Goal: Task Accomplishment & Management: Use online tool/utility

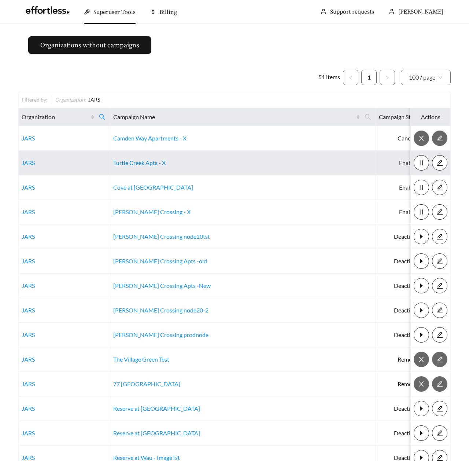
click at [133, 163] on link "Turtle Creek Apts - X" at bounding box center [139, 162] width 52 height 7
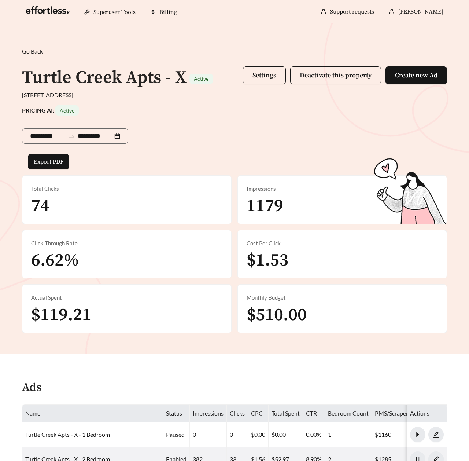
scroll to position [290, 0]
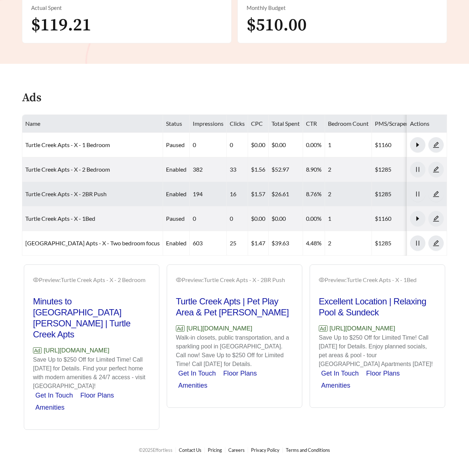
click at [89, 192] on link "Turtle Creek Apts - X - 2BR Push" at bounding box center [65, 193] width 81 height 7
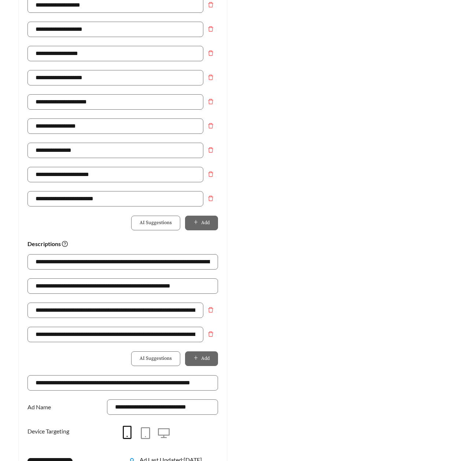
scroll to position [439, 0]
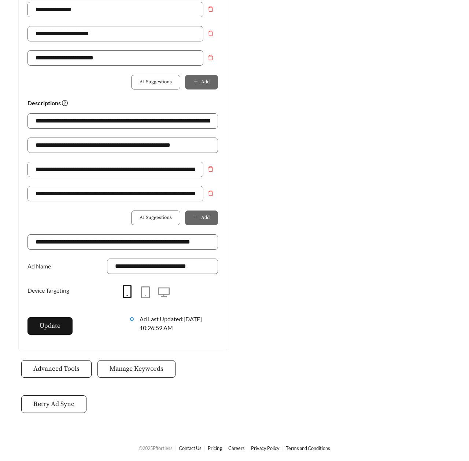
click at [130, 371] on span "Manage Keywords" at bounding box center [137, 369] width 54 height 10
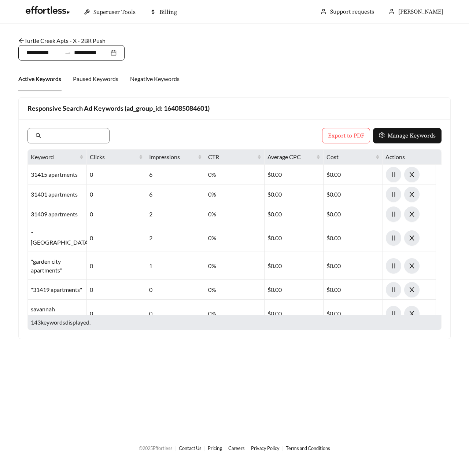
click at [52, 55] on input "**********" at bounding box center [43, 52] width 35 height 9
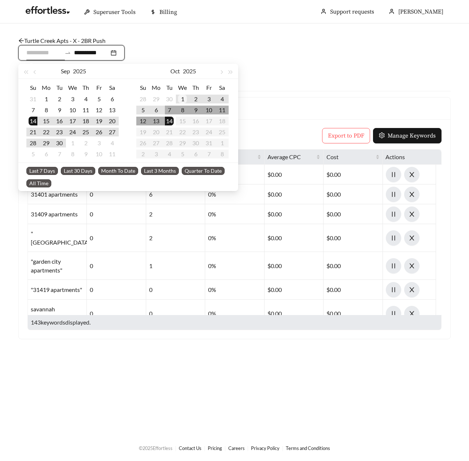
type input "**********"
click at [183, 99] on div "1" at bounding box center [182, 99] width 9 height 9
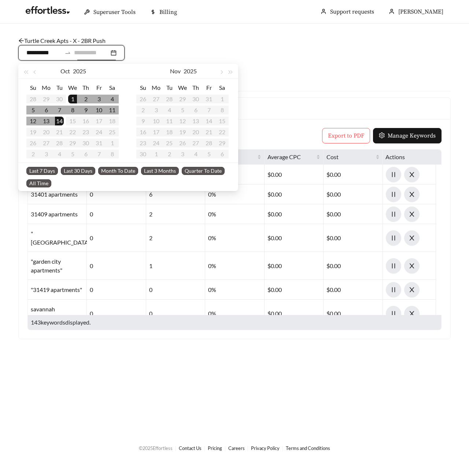
click at [58, 122] on div "14" at bounding box center [59, 121] width 9 height 9
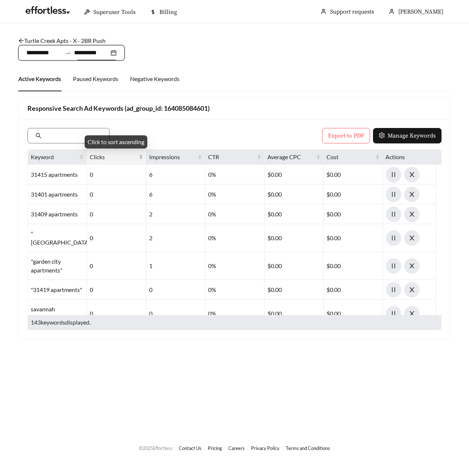
click at [103, 161] on div "Clicks" at bounding box center [116, 156] width 53 height 9
click at [133, 156] on span "Clicks" at bounding box center [113, 156] width 47 height 9
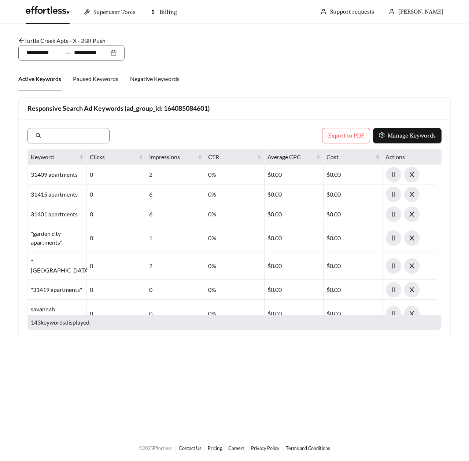
click at [37, 16] on link at bounding box center [48, 11] width 44 height 7
